Goal: Task Accomplishment & Management: Manage account settings

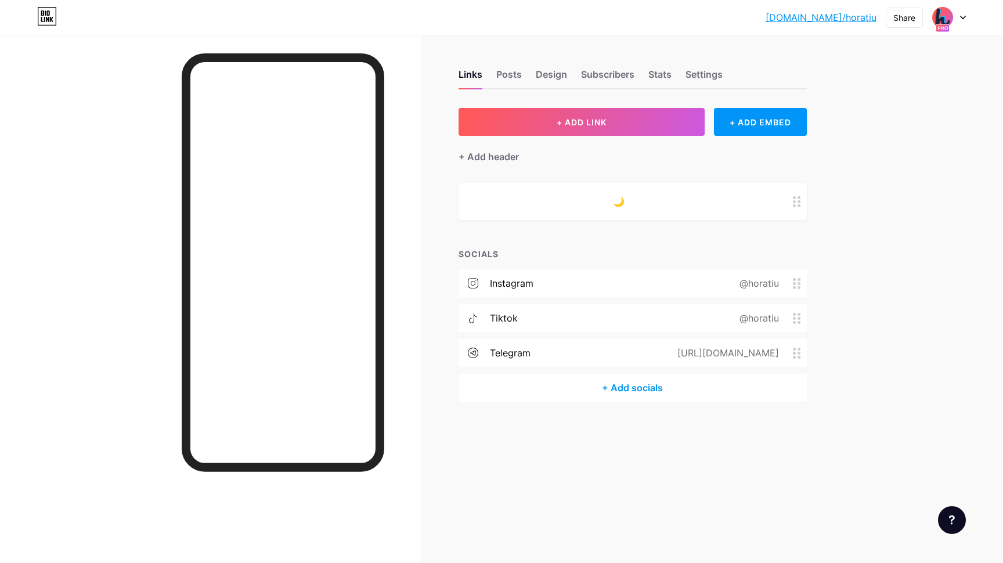
click at [725, 79] on div "Links Posts Design Subscribers Stats Settings" at bounding box center [633, 69] width 348 height 41
click at [715, 75] on div "Settings" at bounding box center [704, 77] width 37 height 21
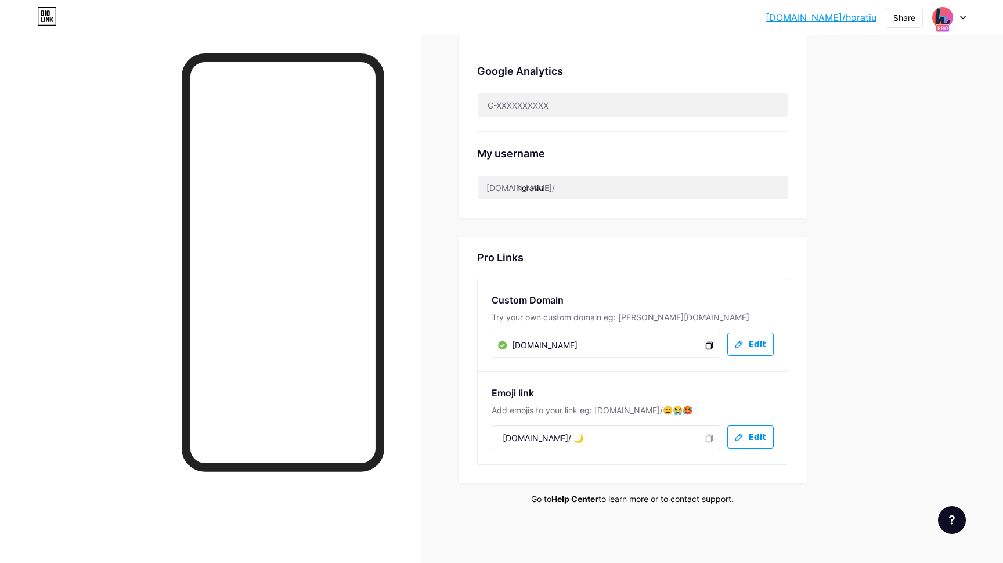
scroll to position [423, 0]
click at [740, 344] on icon at bounding box center [739, 346] width 9 height 10
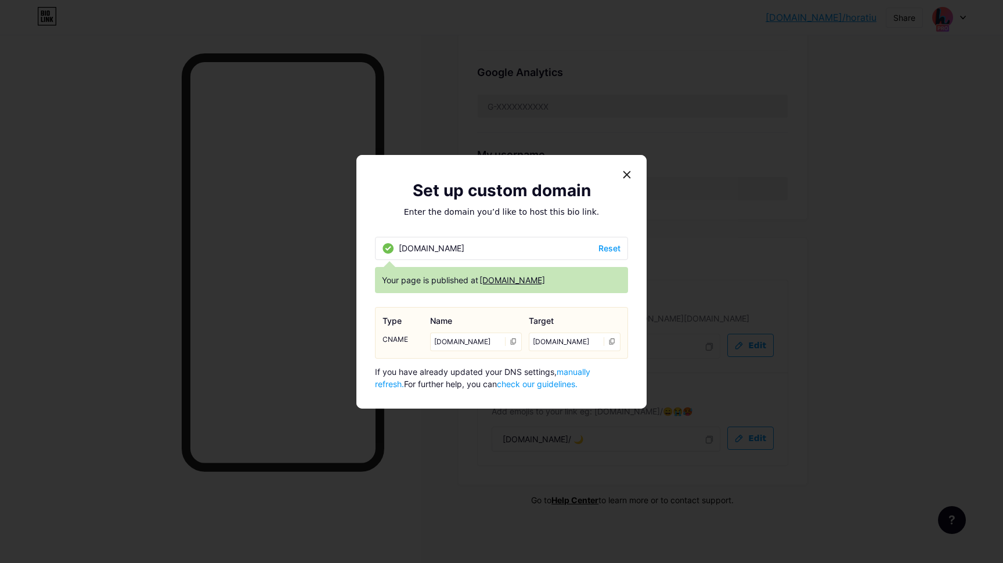
click at [454, 256] on div "[DOMAIN_NAME] Reset" at bounding box center [501, 248] width 253 height 23
click at [599, 249] on span "Reset" at bounding box center [610, 248] width 22 height 12
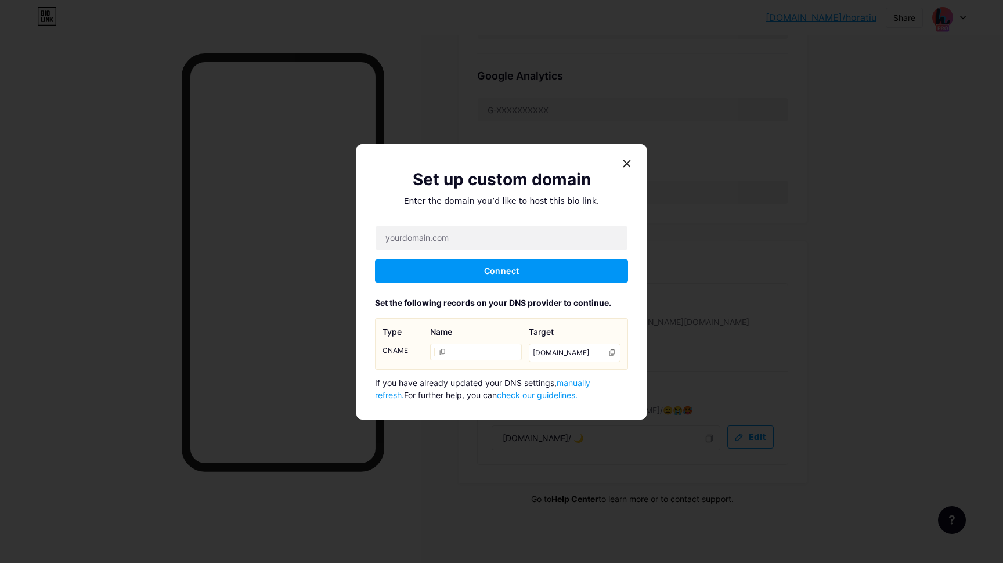
scroll to position [419, 0]
click at [408, 241] on input "text" at bounding box center [502, 237] width 252 height 23
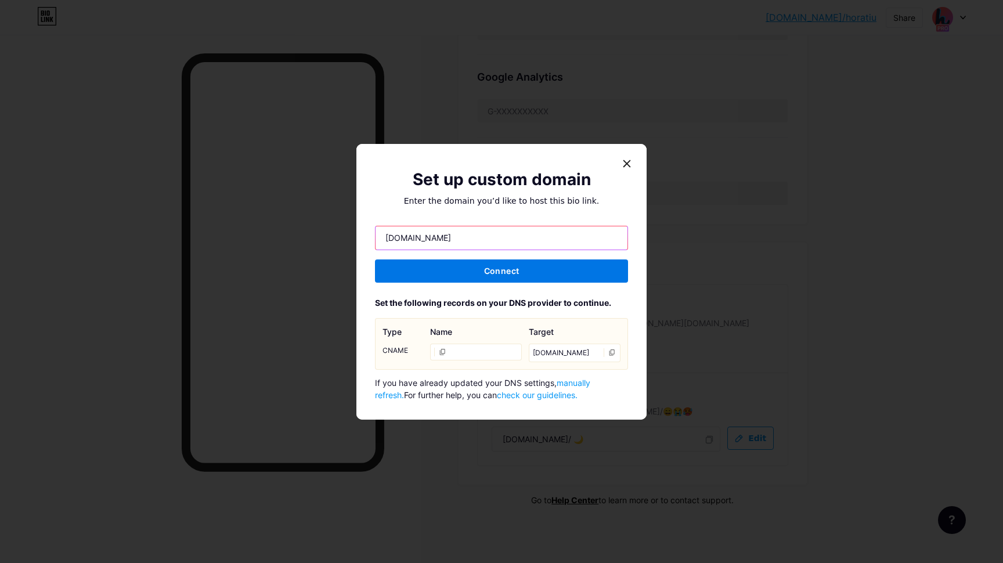
type input "[DOMAIN_NAME]"
click at [492, 267] on span "Connect" at bounding box center [501, 271] width 35 height 10
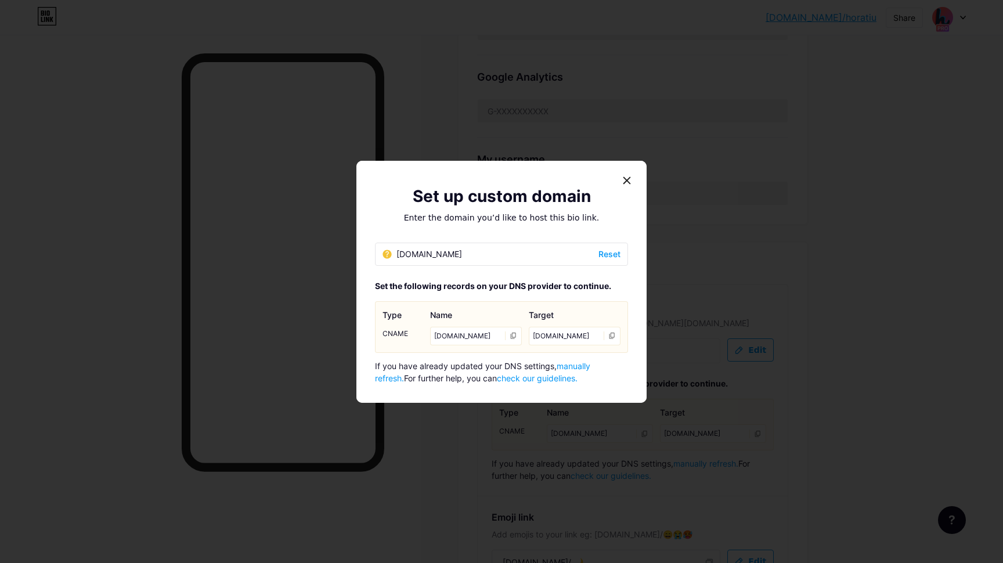
click at [512, 334] on icon at bounding box center [514, 336] width 8 height 8
click at [609, 336] on icon at bounding box center [613, 336] width 8 height 8
click at [472, 258] on div "[DOMAIN_NAME] Reset" at bounding box center [501, 254] width 253 height 23
click at [517, 217] on p "Enter the domain you’d like to host this bio link." at bounding box center [501, 218] width 253 height 12
click at [589, 366] on span "manually refresh." at bounding box center [482, 372] width 215 height 22
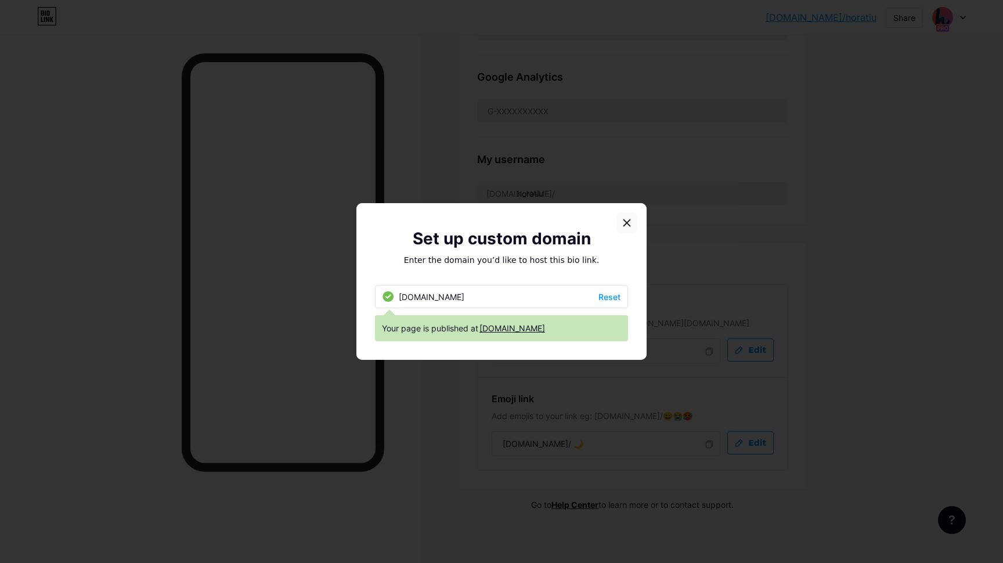
click at [623, 226] on icon at bounding box center [626, 222] width 9 height 9
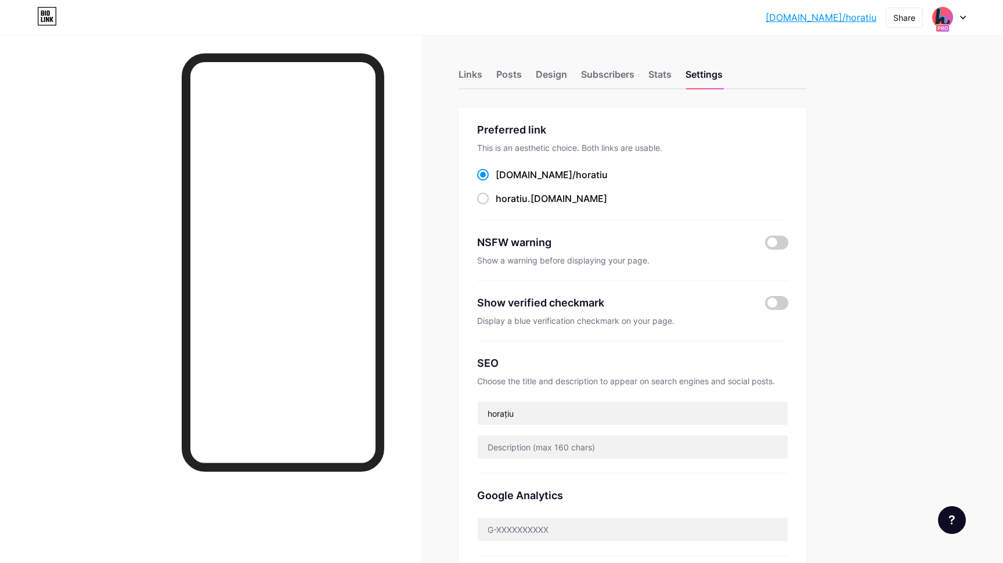
scroll to position [0, 0]
click at [648, 85] on div "Links Posts Design Subscribers Stats Settings" at bounding box center [633, 69] width 348 height 41
click at [658, 75] on div "Stats" at bounding box center [660, 77] width 23 height 21
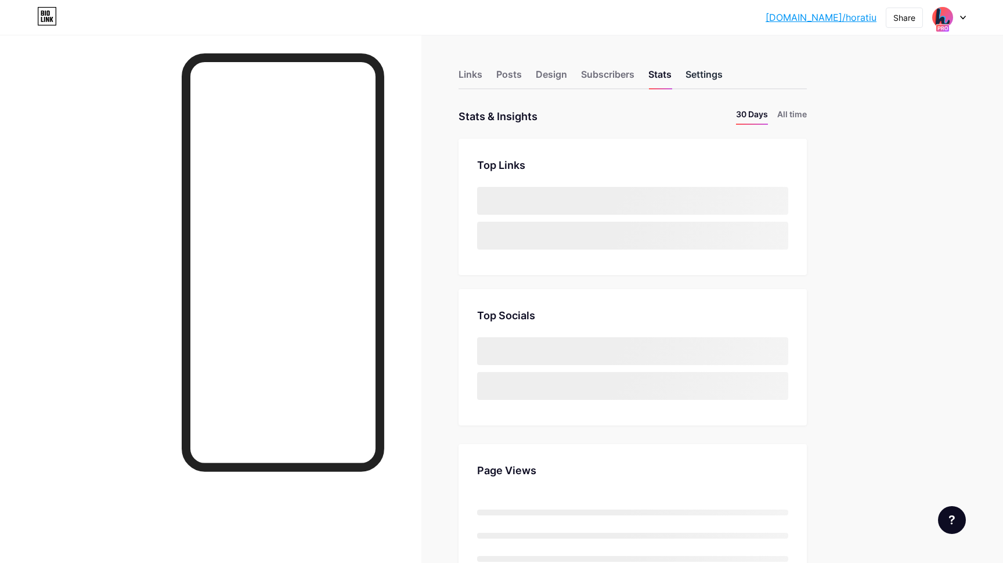
click at [716, 72] on div "Settings" at bounding box center [704, 77] width 37 height 21
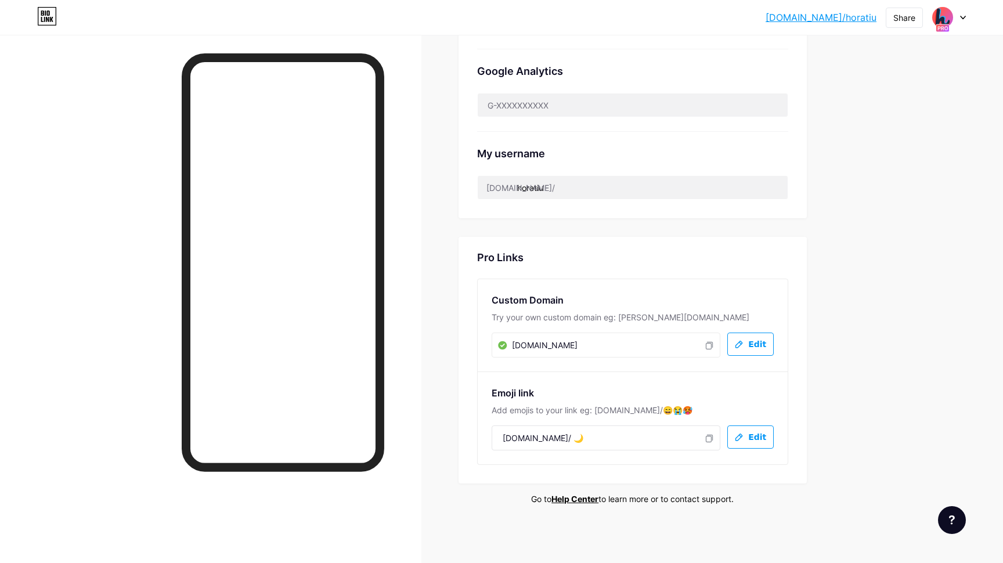
scroll to position [423, 0]
click at [711, 344] on icon at bounding box center [708, 347] width 5 height 6
